Goal: Task Accomplishment & Management: Manage account settings

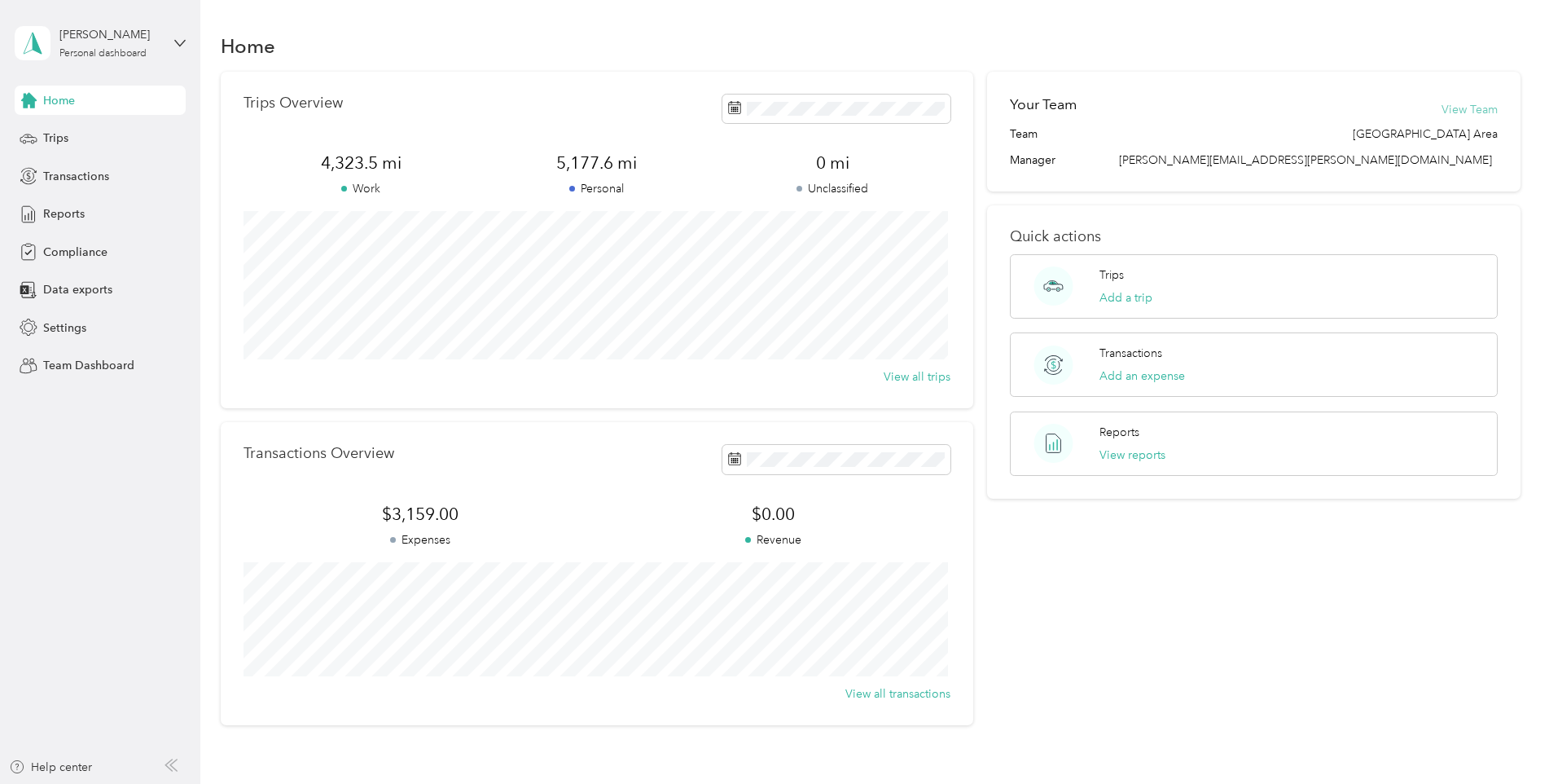
click at [1452, 105] on button "View Team" at bounding box center [1470, 109] width 56 height 17
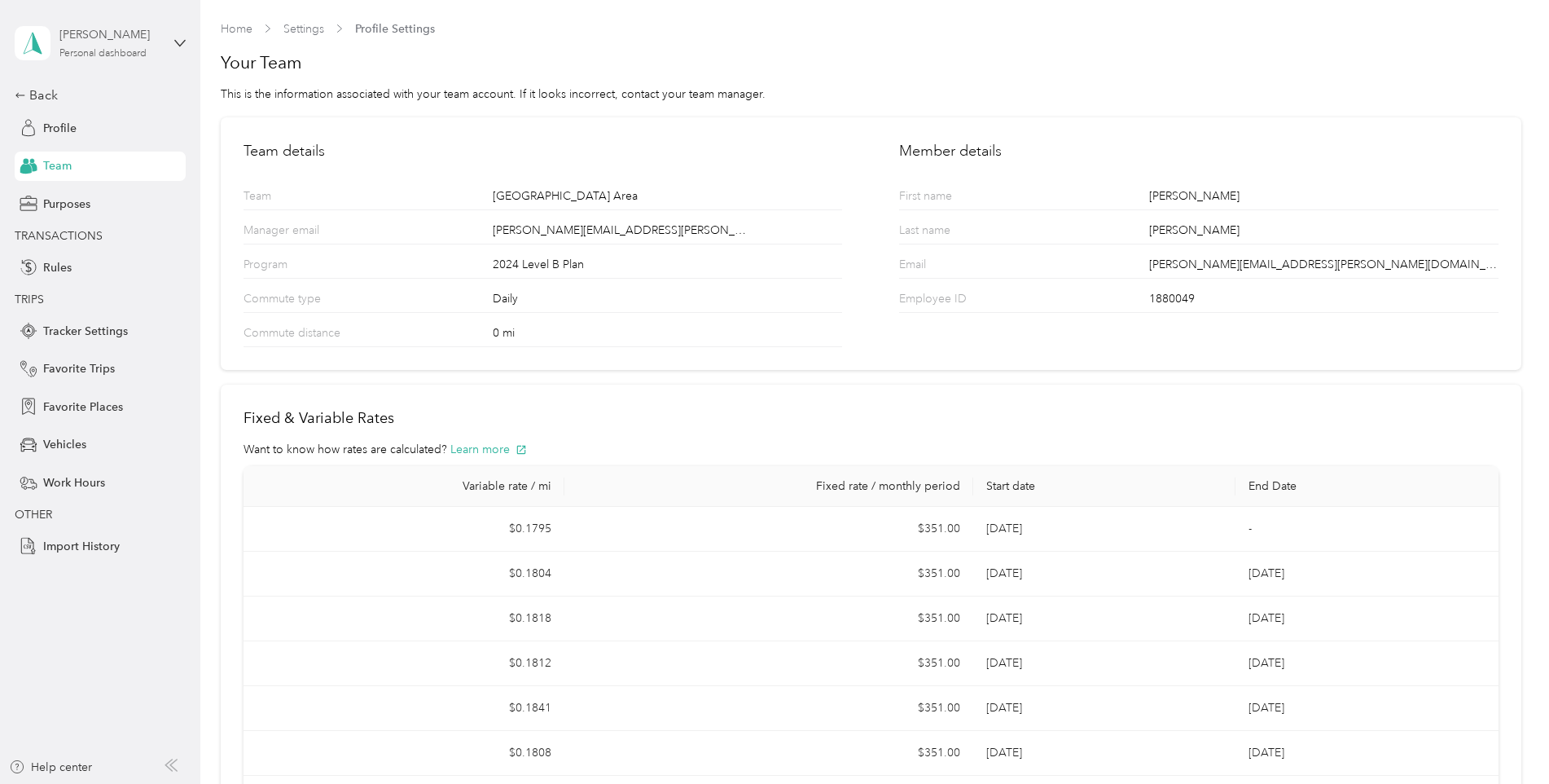
click at [99, 41] on div "[PERSON_NAME]" at bounding box center [110, 34] width 102 height 17
click at [72, 141] on div "Team dashboard Personal dashboard Log out" at bounding box center [278, 171] width 504 height 103
click at [155, 35] on div "[PERSON_NAME]" at bounding box center [110, 34] width 102 height 17
click at [121, 131] on div "Team dashboard" at bounding box center [278, 134] width 504 height 29
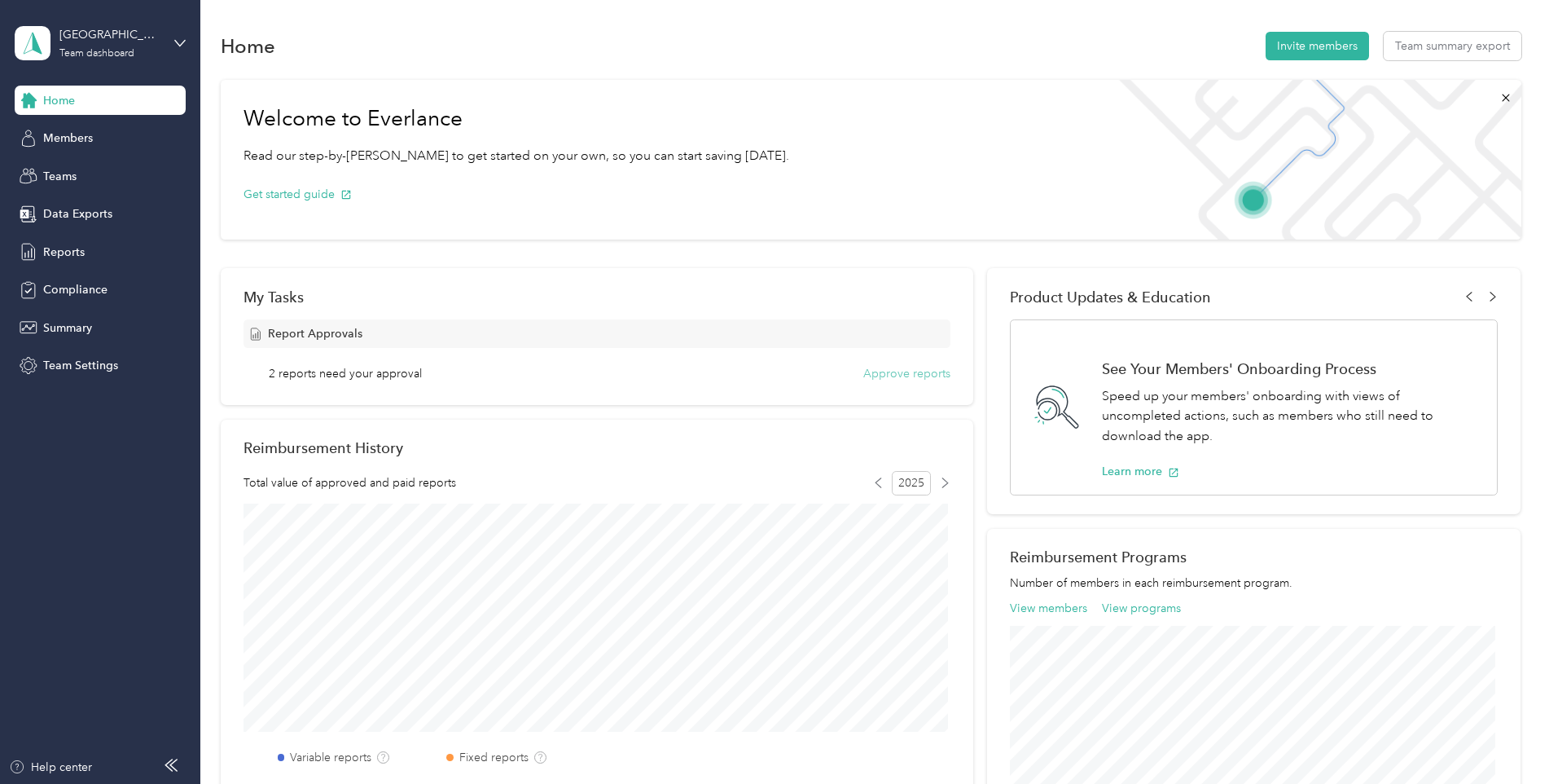
click at [933, 373] on button "Approve reports" at bounding box center [906, 373] width 87 height 17
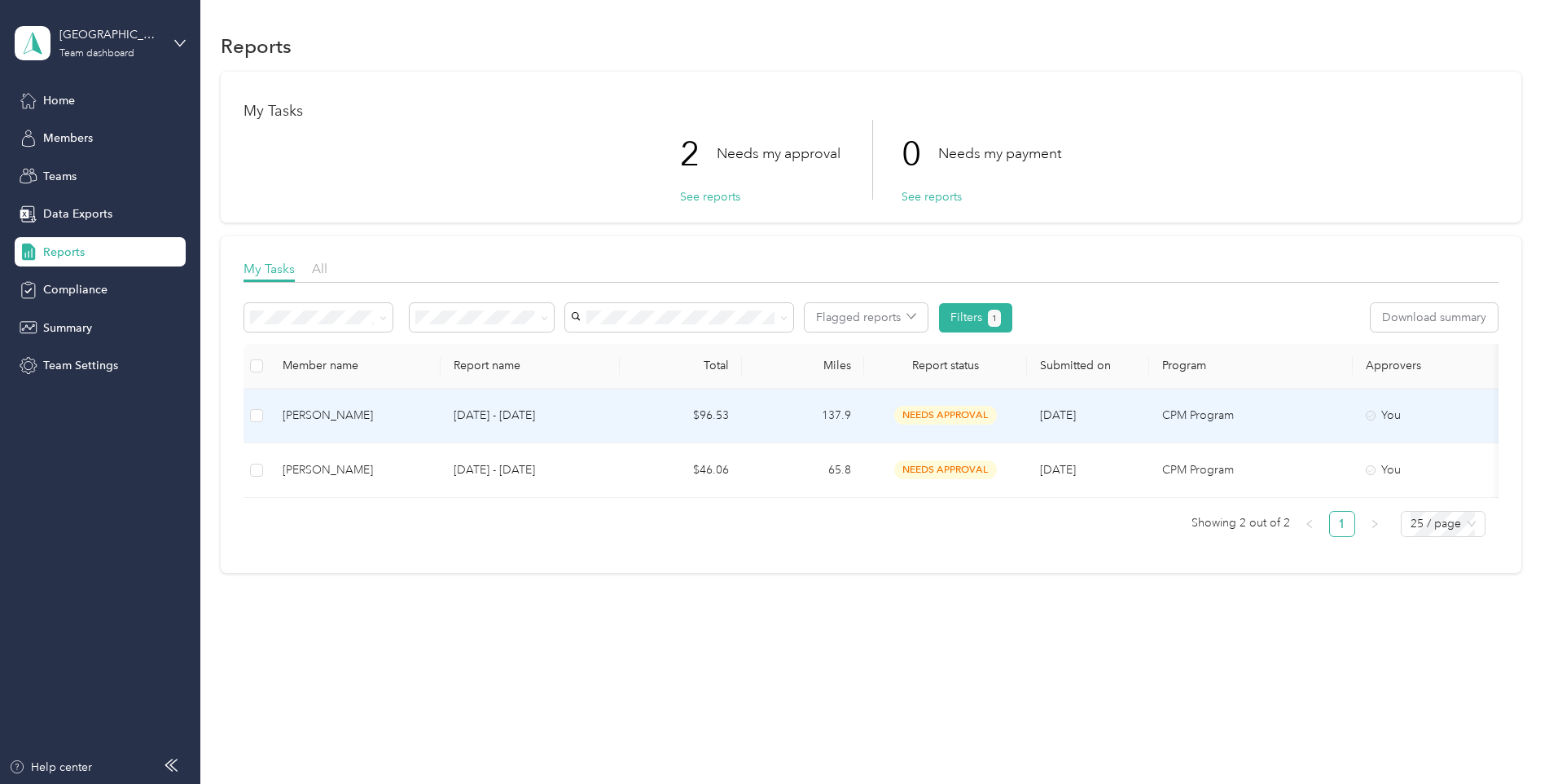
click at [316, 412] on div "[PERSON_NAME]" at bounding box center [355, 415] width 145 height 18
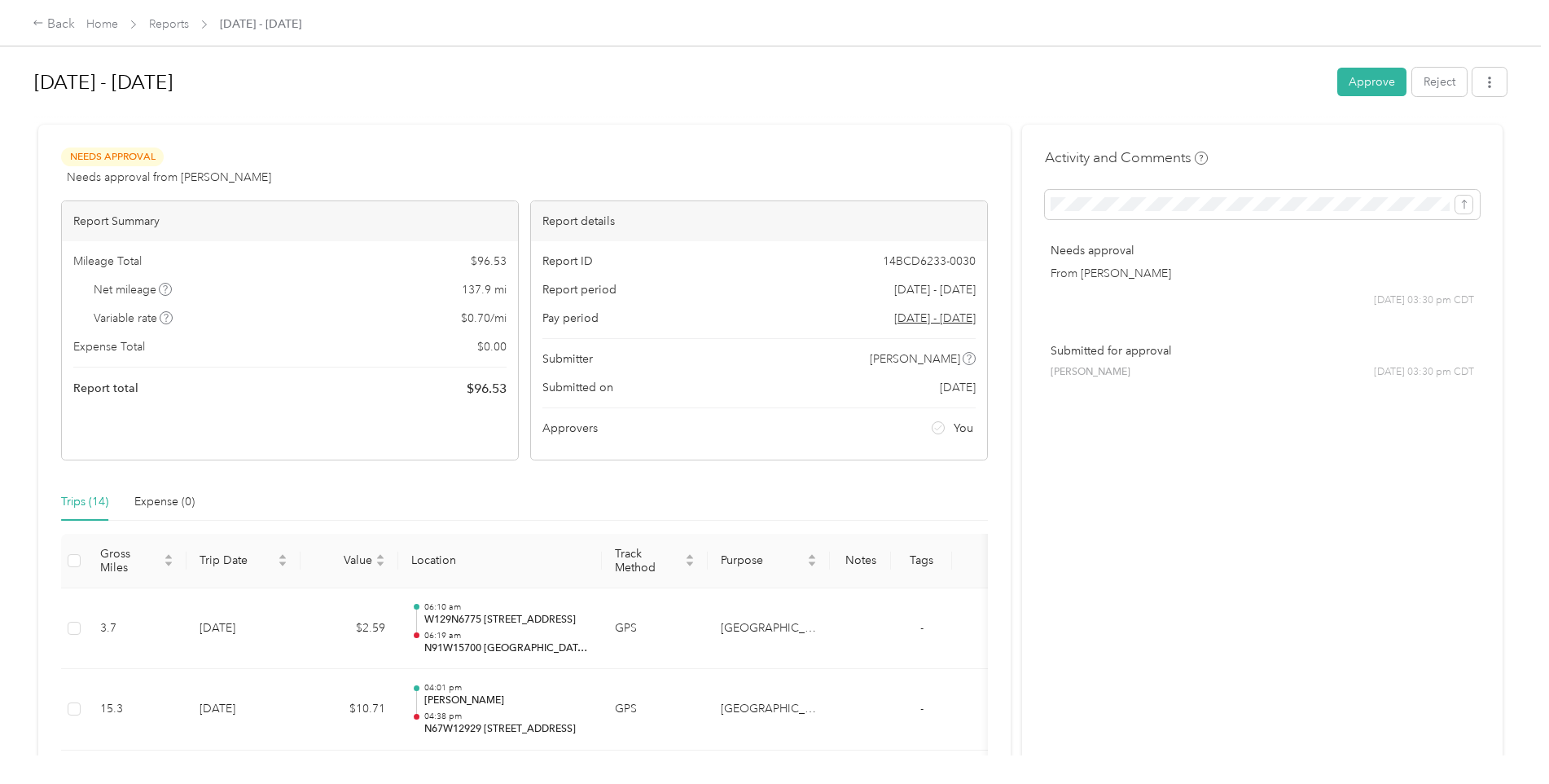
click at [1381, 86] on button "Approve" at bounding box center [1372, 82] width 69 height 29
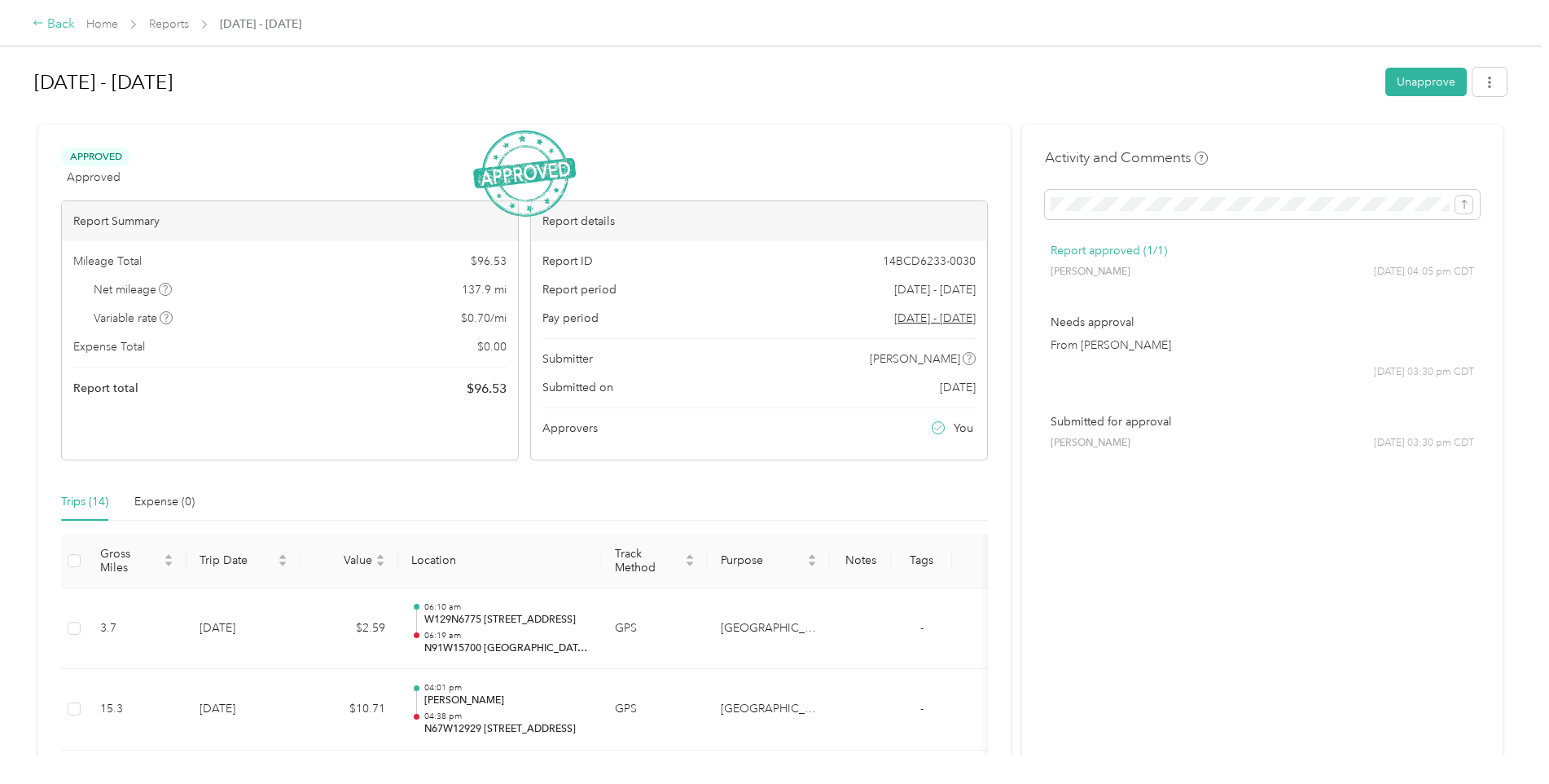
click at [39, 17] on div "Back" at bounding box center [54, 25] width 42 height 20
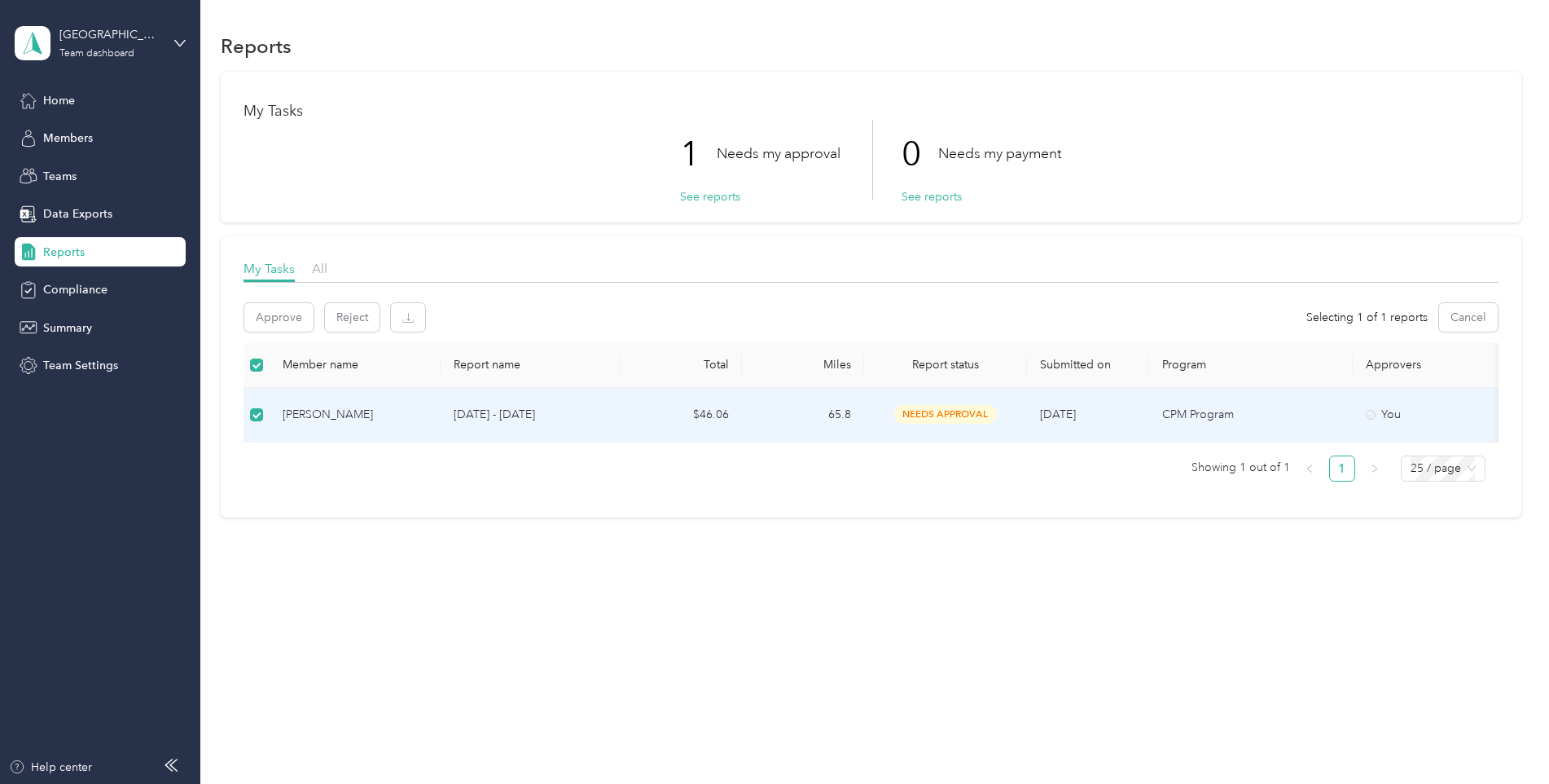
click at [292, 419] on div "[PERSON_NAME]" at bounding box center [355, 415] width 145 height 18
click at [327, 417] on div "[PERSON_NAME]" at bounding box center [355, 415] width 145 height 18
drag, startPoint x: 327, startPoint y: 417, endPoint x: 278, endPoint y: 415, distance: 48.9
click at [278, 415] on td "[PERSON_NAME]" at bounding box center [355, 415] width 171 height 55
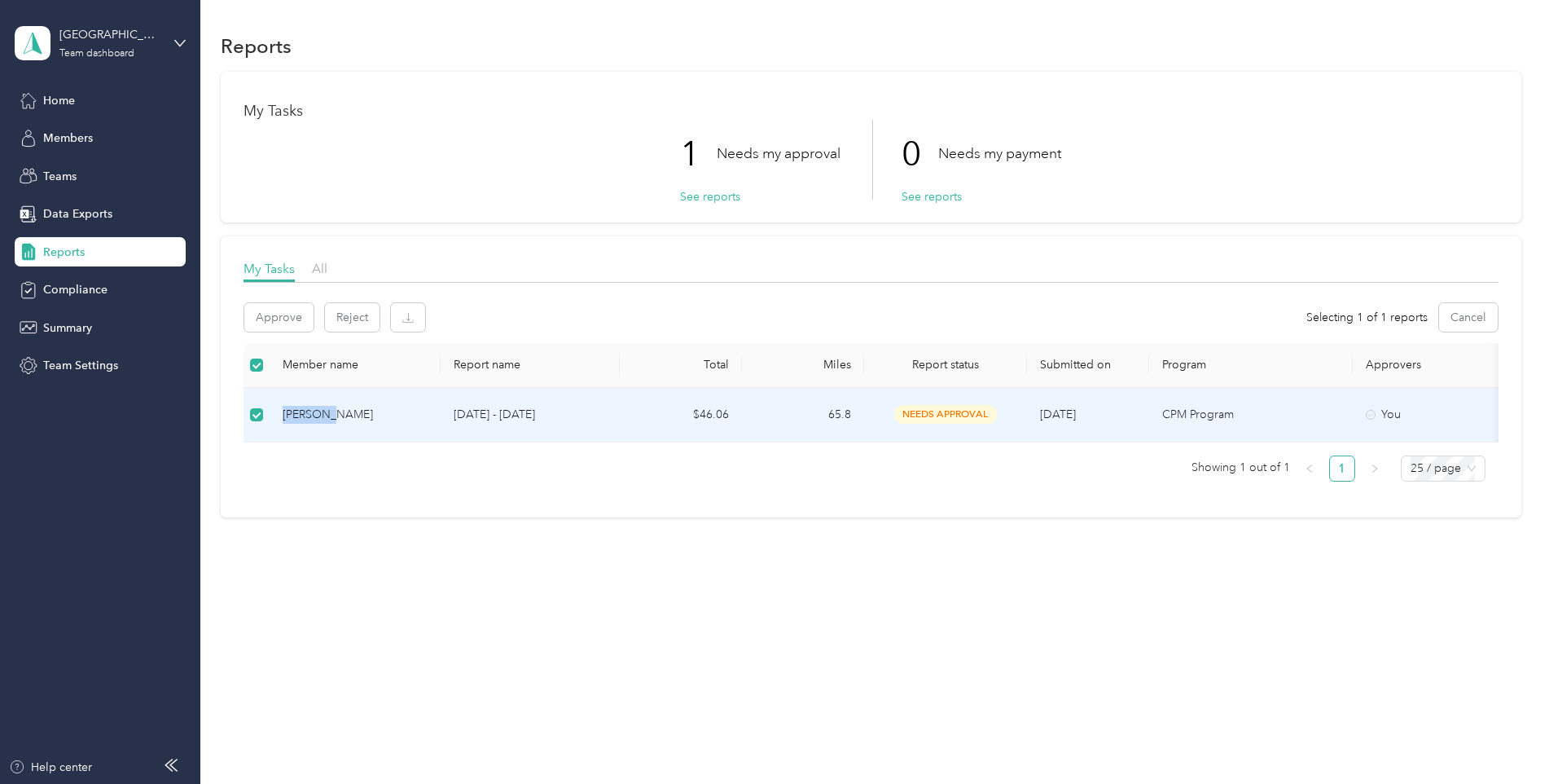
click at [278, 415] on td "[PERSON_NAME]" at bounding box center [355, 415] width 171 height 55
click at [493, 415] on p "[DATE] - [DATE]" at bounding box center [530, 415] width 153 height 18
click at [505, 409] on p "[DATE] - [DATE]" at bounding box center [530, 415] width 153 height 18
click at [505, 406] on p "[DATE] - [DATE]" at bounding box center [530, 415] width 153 height 18
click at [713, 200] on button "See reports" at bounding box center [710, 196] width 60 height 17
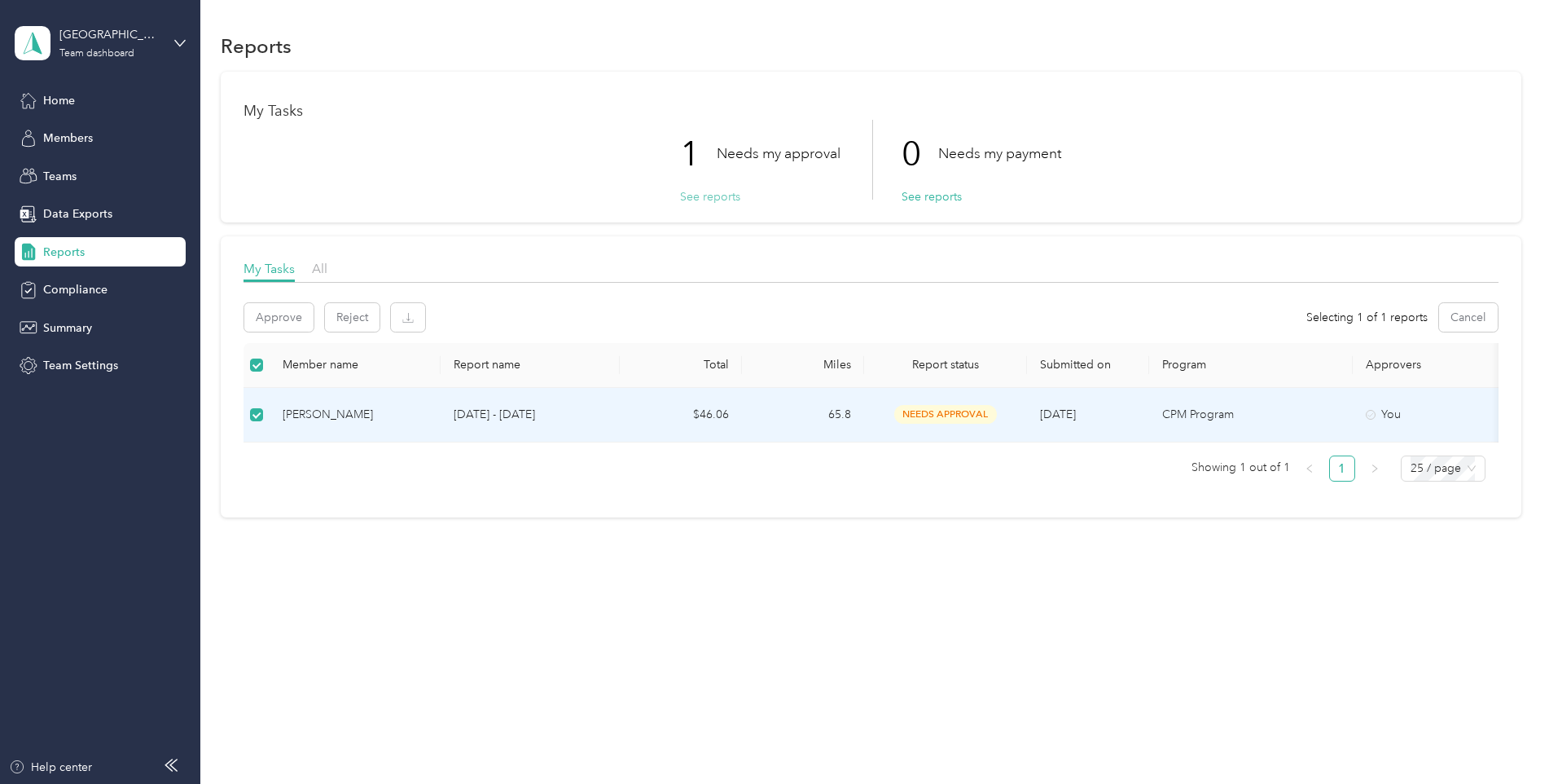
click at [713, 200] on button "See reports" at bounding box center [710, 196] width 60 height 17
click at [314, 409] on div "[PERSON_NAME]" at bounding box center [355, 415] width 145 height 18
click at [928, 414] on span "needs approval" at bounding box center [945, 414] width 103 height 19
click at [1153, 413] on td "CPM Program" at bounding box center [1251, 415] width 204 height 55
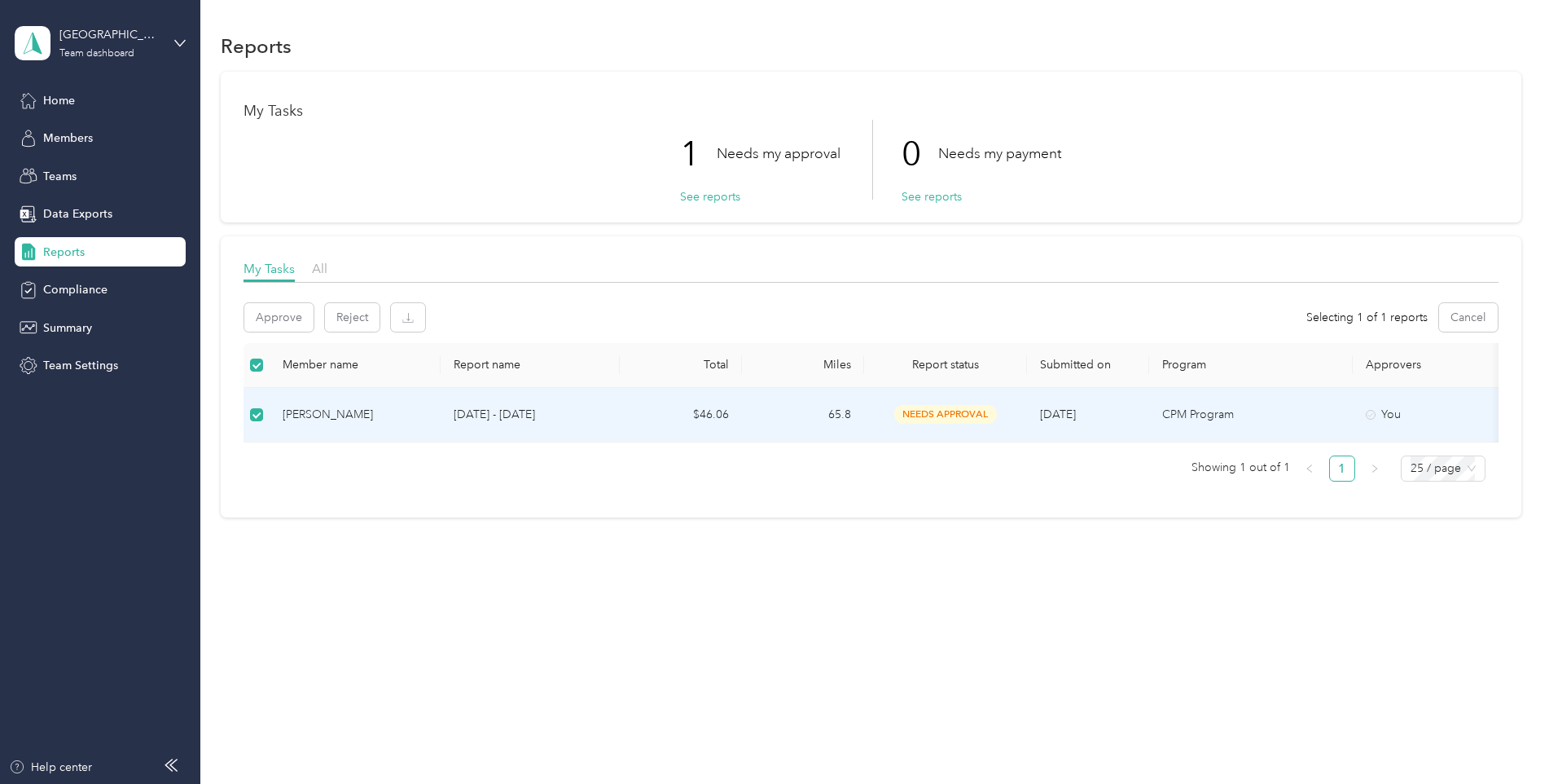
click at [336, 410] on div "[PERSON_NAME]" at bounding box center [355, 415] width 145 height 18
click at [336, 413] on div "[PERSON_NAME]" at bounding box center [355, 415] width 145 height 18
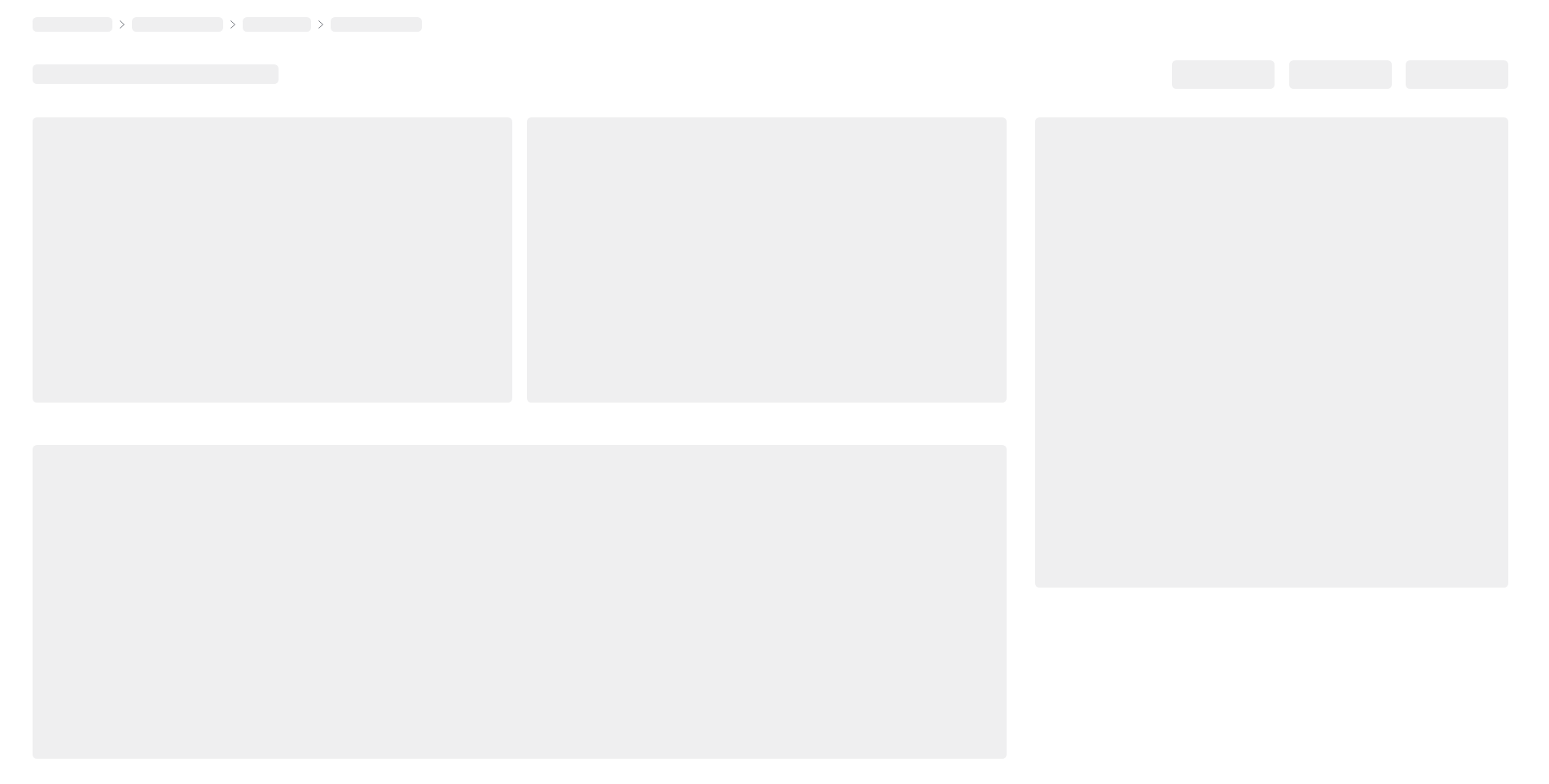
click at [336, 413] on div at bounding box center [520, 437] width 974 height 641
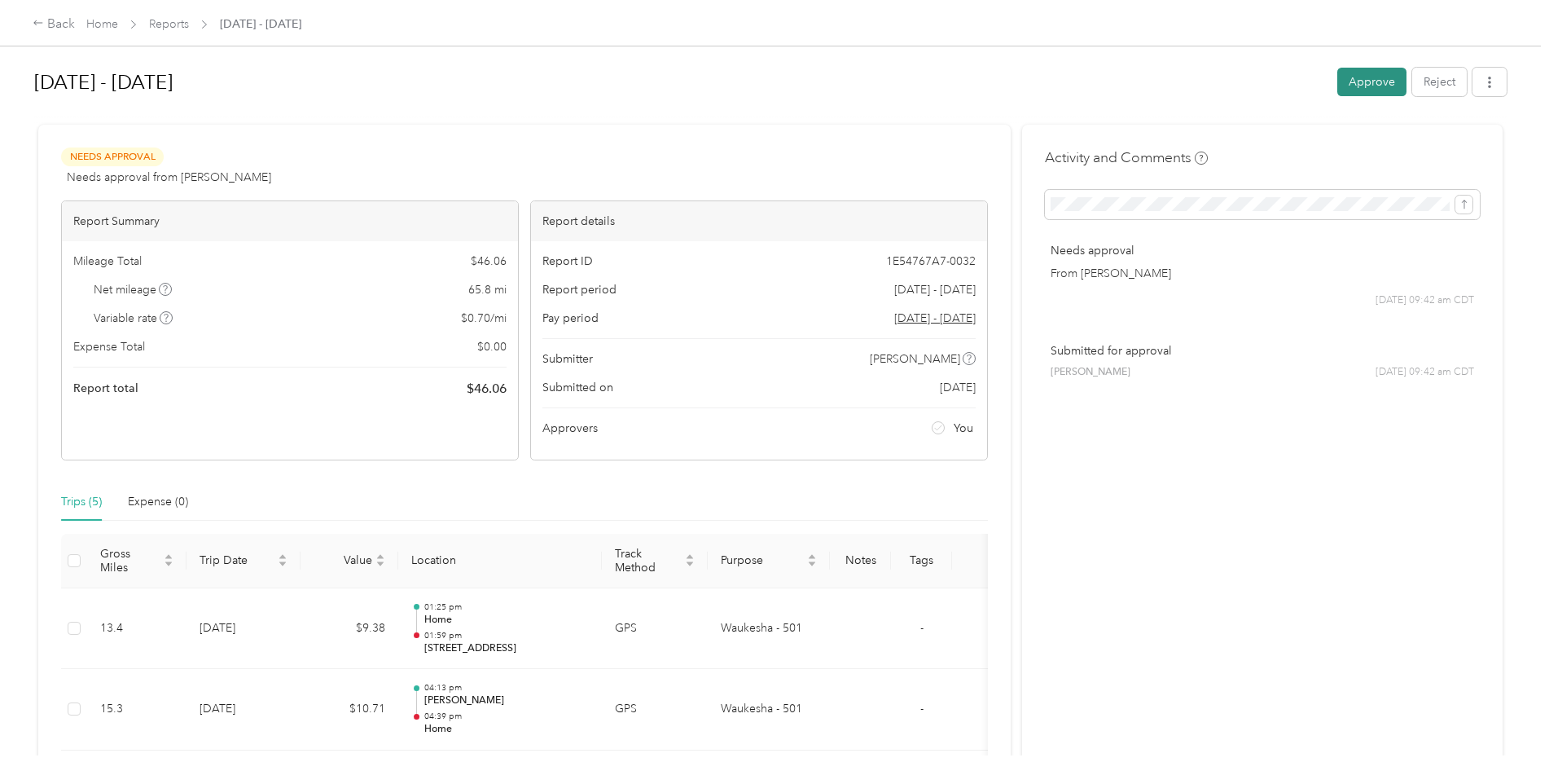
click at [1373, 73] on button "Approve" at bounding box center [1372, 82] width 69 height 29
